Goal: Transaction & Acquisition: Subscribe to service/newsletter

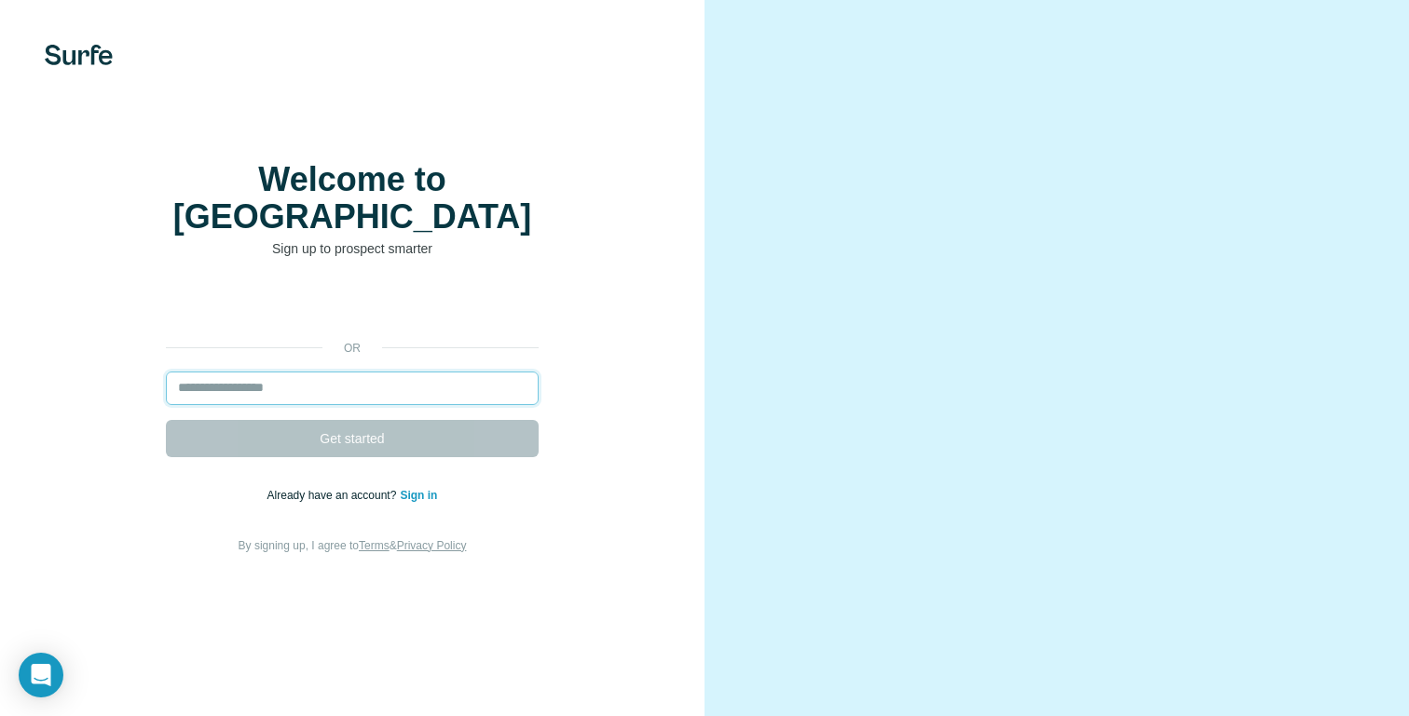
click at [404, 388] on input "email" at bounding box center [352, 389] width 373 height 34
click at [403, 388] on input "email" at bounding box center [352, 389] width 373 height 34
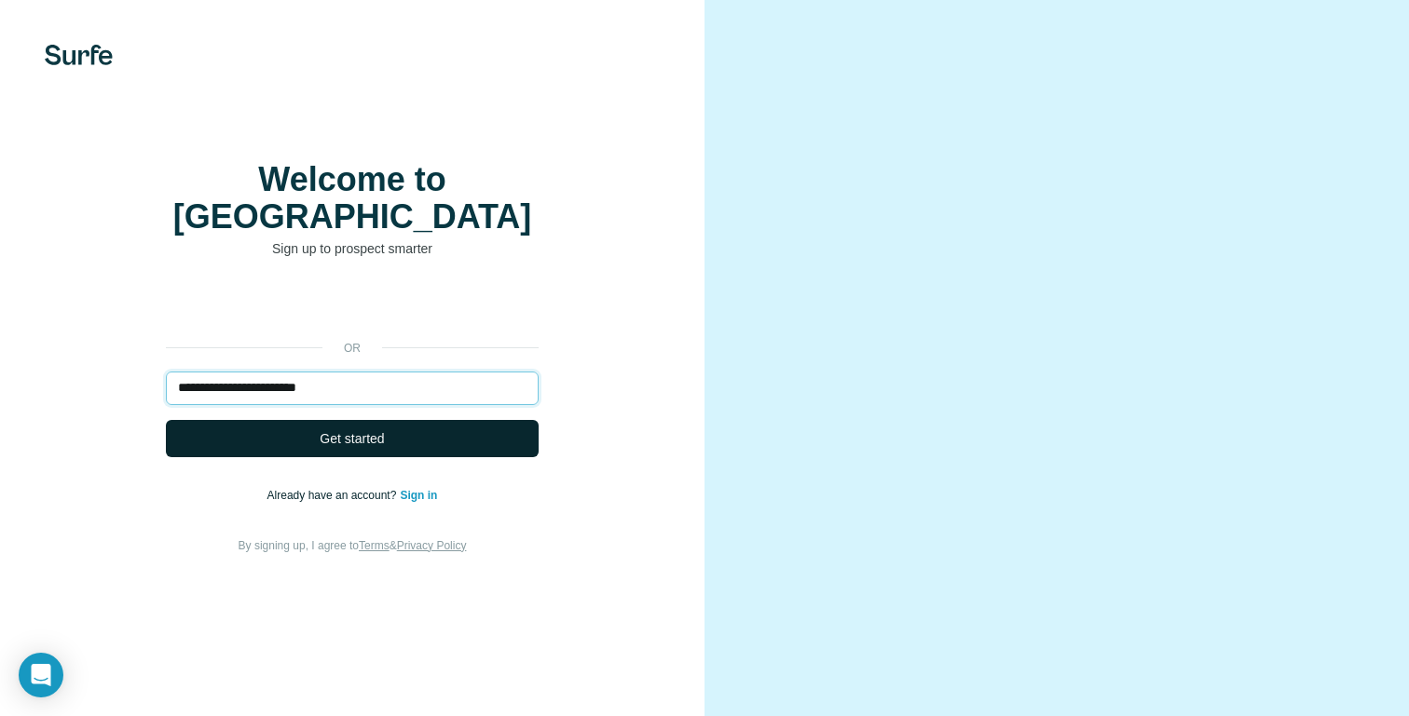
type input "**********"
click at [396, 443] on button "Get started" at bounding box center [352, 438] width 373 height 37
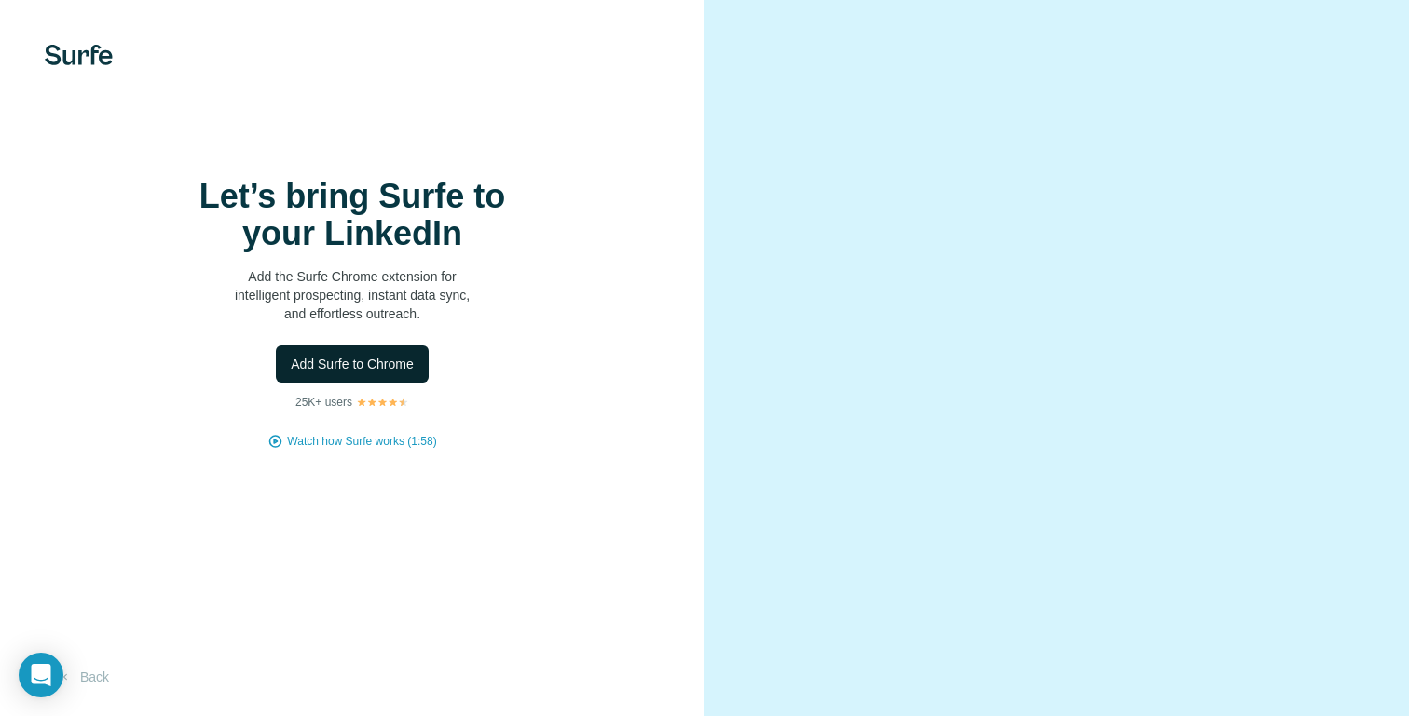
click at [400, 374] on span "Add Surfe to Chrome" at bounding box center [352, 364] width 123 height 19
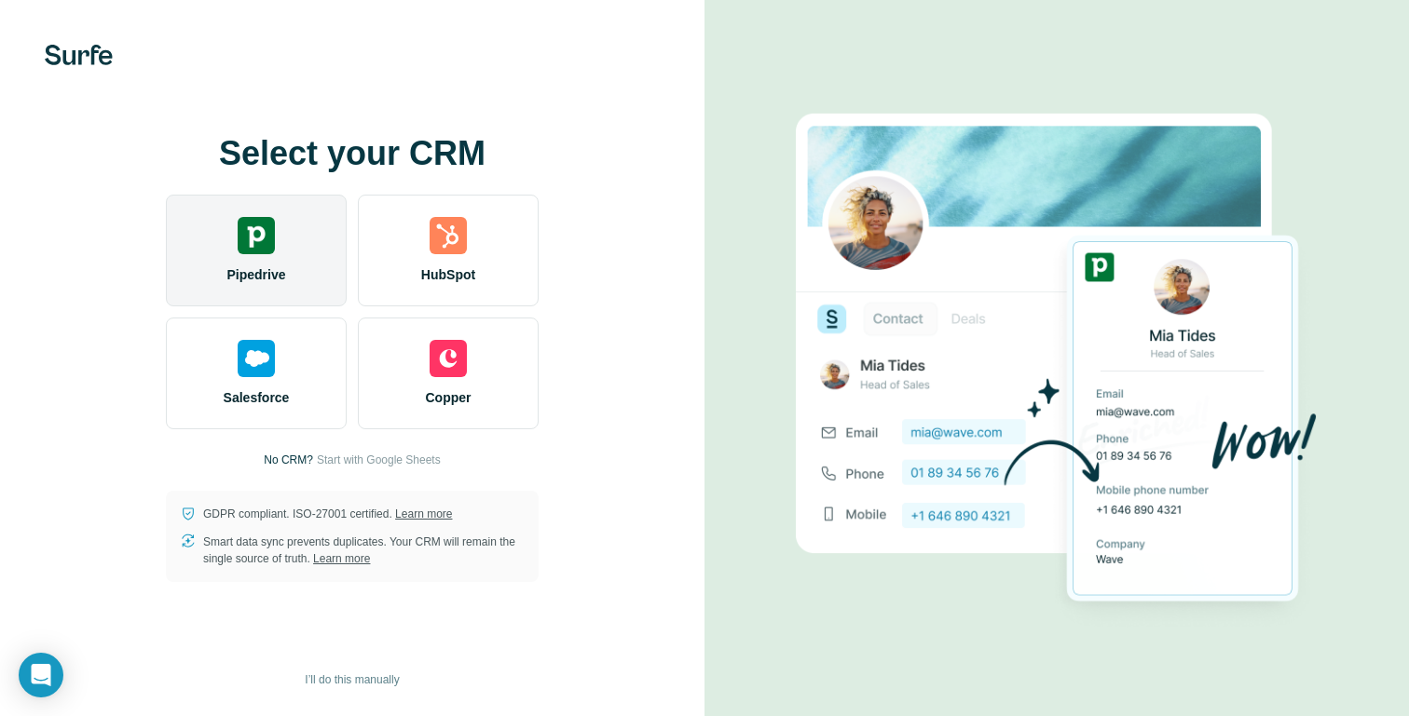
click at [258, 261] on div "Pipedrive" at bounding box center [256, 251] width 181 height 112
